Goal: Task Accomplishment & Management: Complete application form

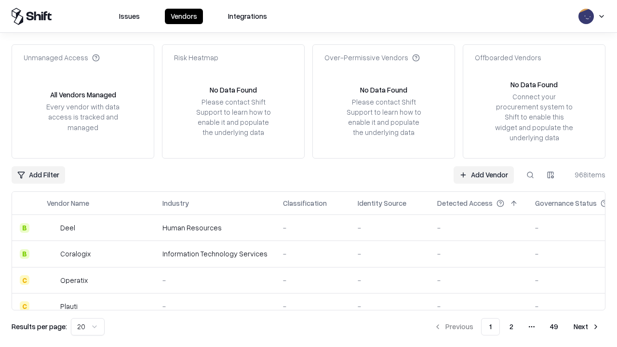
click at [483, 174] on link "Add Vendor" at bounding box center [483, 174] width 60 height 17
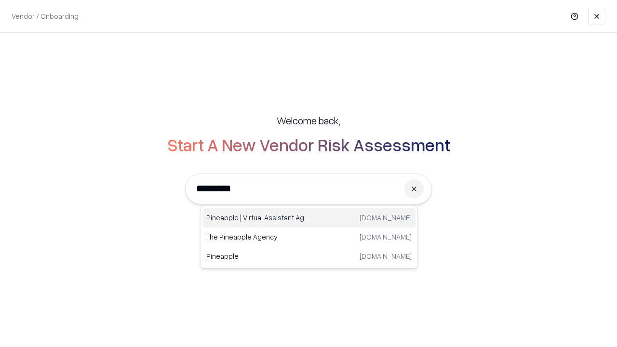
click at [309, 218] on div "Pineapple | Virtual Assistant Agency trypineapple.com" at bounding box center [308, 217] width 213 height 19
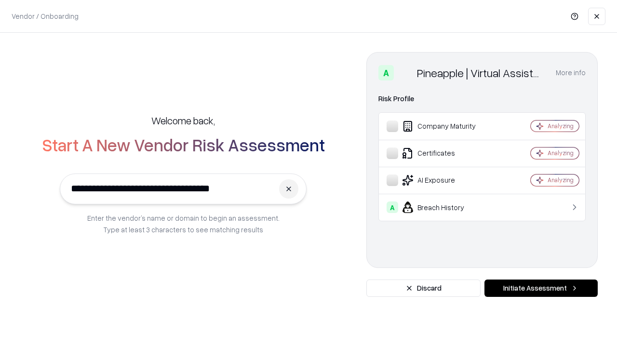
type input "**********"
click at [540, 288] on button "Initiate Assessment" at bounding box center [540, 287] width 113 height 17
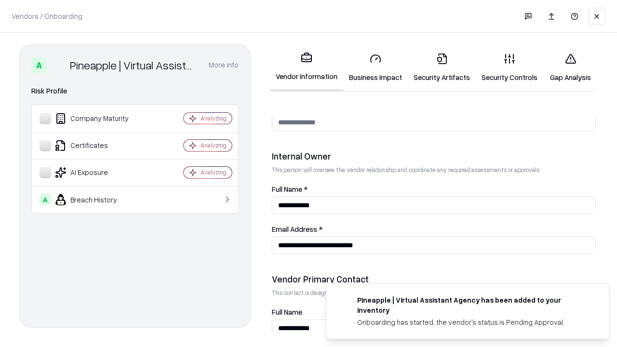
scroll to position [499, 0]
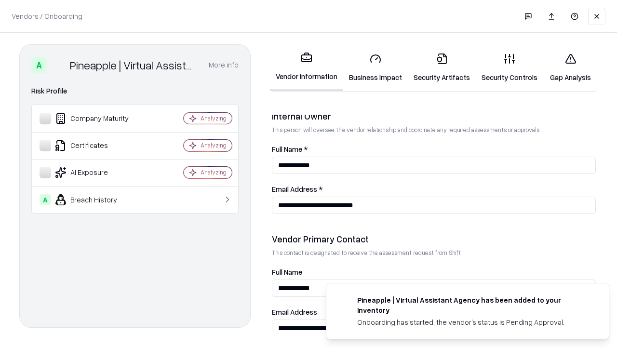
click at [375, 67] on link "Business Impact" at bounding box center [375, 67] width 65 height 45
click at [441, 67] on link "Security Artifacts" at bounding box center [442, 67] width 68 height 45
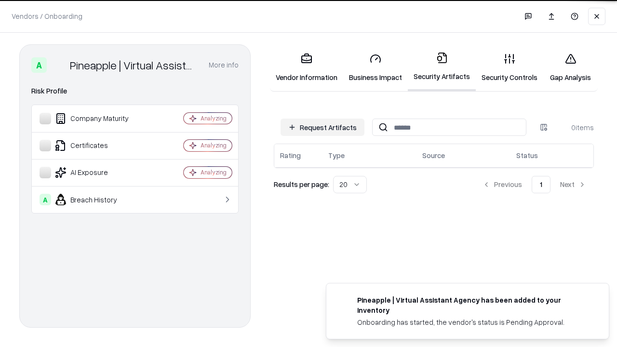
click at [322, 127] on button "Request Artifacts" at bounding box center [322, 127] width 84 height 17
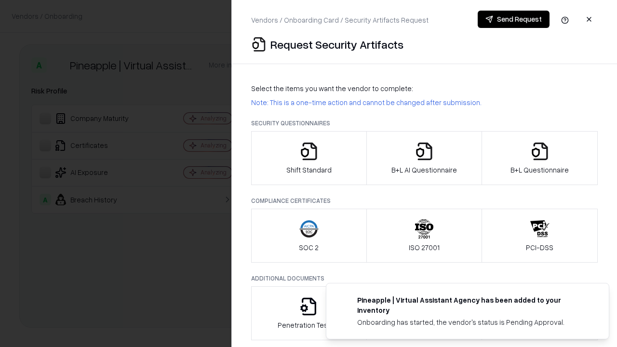
click at [308, 158] on icon "button" at bounding box center [308, 151] width 19 height 19
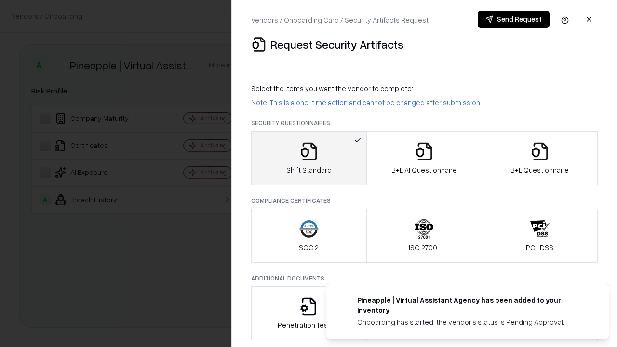
click at [513, 19] on button "Send Request" at bounding box center [513, 19] width 72 height 17
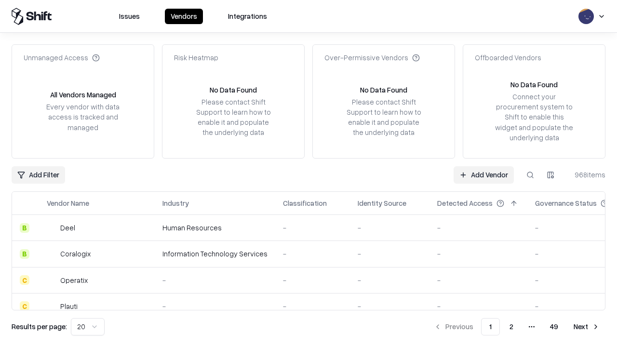
click at [530, 174] on button at bounding box center [529, 174] width 17 height 17
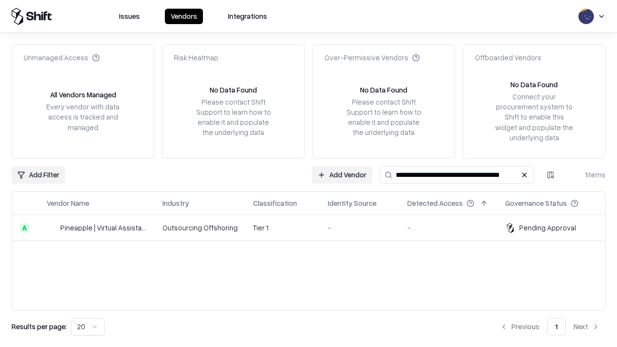
type input "**********"
click at [314, 227] on td "Tier 1" at bounding box center [282, 228] width 75 height 26
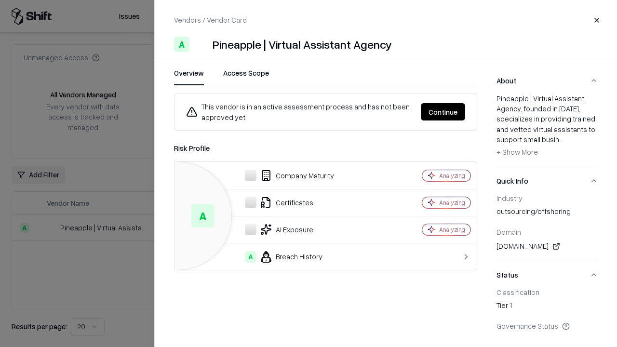
click at [443, 112] on button "Continue" at bounding box center [443, 111] width 44 height 17
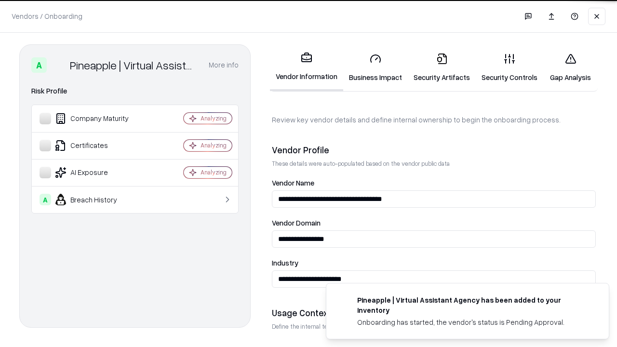
click at [441, 67] on link "Security Artifacts" at bounding box center [442, 67] width 68 height 45
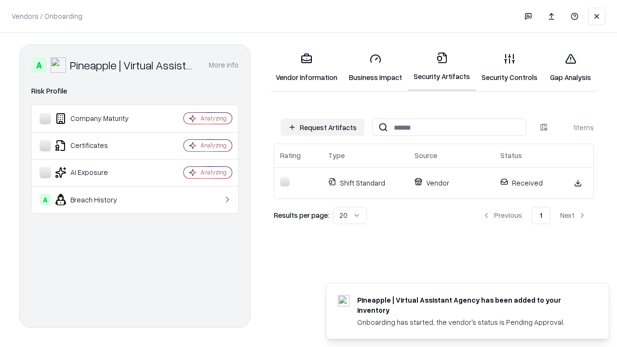
click at [570, 67] on link "Gap Analysis" at bounding box center [570, 67] width 54 height 45
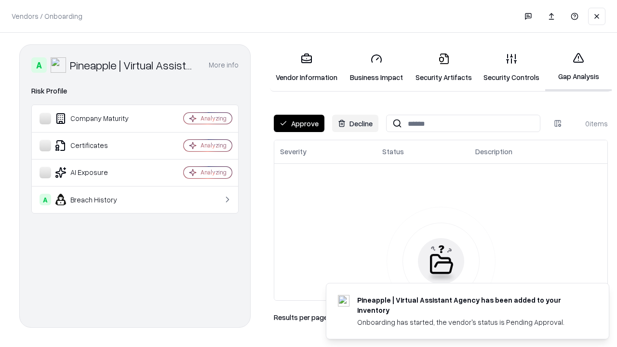
click at [299, 123] on button "Approve" at bounding box center [299, 123] width 51 height 17
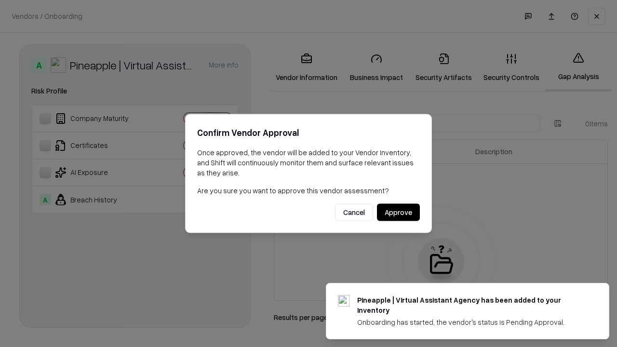
click at [398, 212] on button "Approve" at bounding box center [398, 212] width 43 height 17
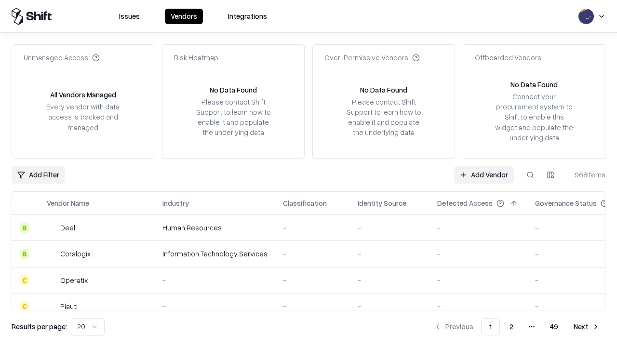
type input "**********"
click at [483, 174] on link "Add Vendor" at bounding box center [483, 174] width 60 height 17
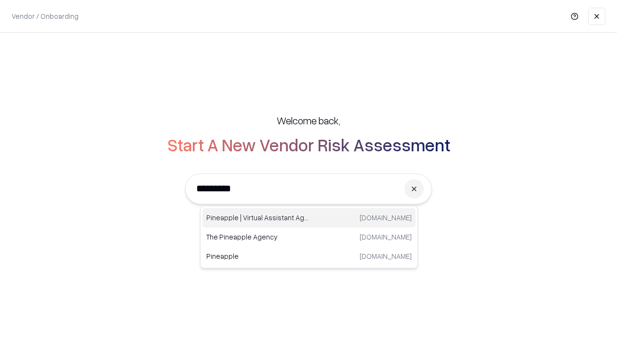
click at [309, 218] on div "Pineapple | Virtual Assistant Agency trypineapple.com" at bounding box center [308, 217] width 213 height 19
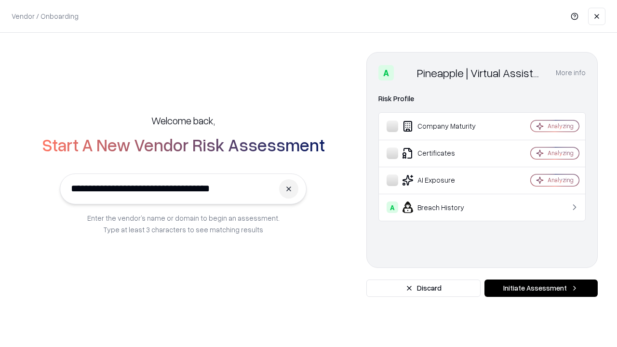
type input "**********"
click at [540, 288] on button "Initiate Assessment" at bounding box center [540, 287] width 113 height 17
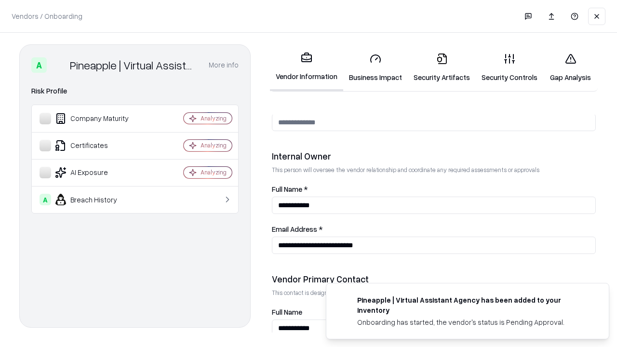
scroll to position [499, 0]
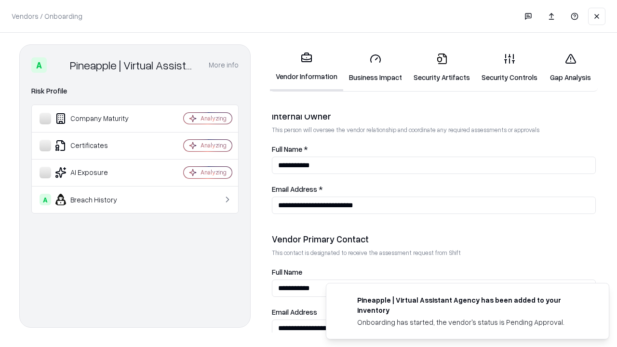
click at [570, 67] on link "Gap Analysis" at bounding box center [570, 67] width 54 height 45
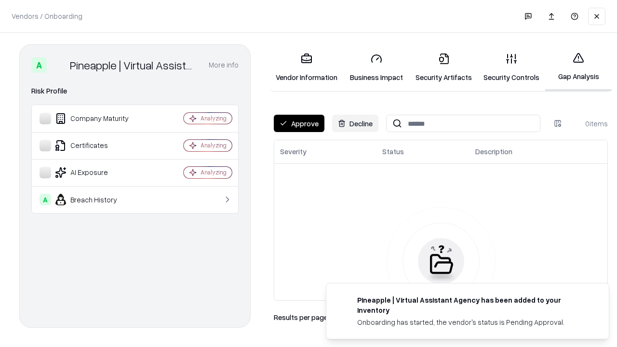
click at [299, 123] on button "Approve" at bounding box center [299, 123] width 51 height 17
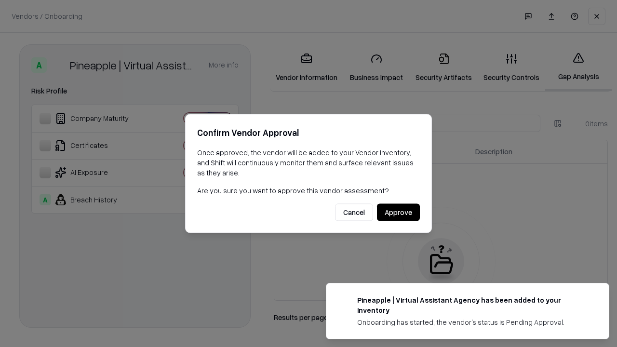
click at [398, 212] on button "Approve" at bounding box center [398, 212] width 43 height 17
